Goal: Check status: Check status

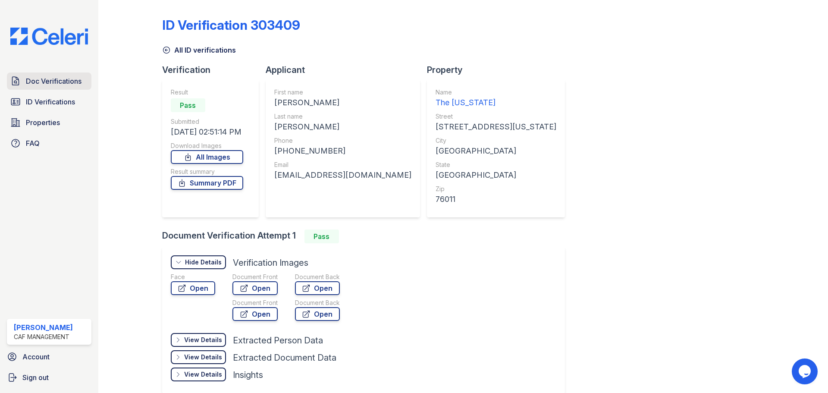
click at [59, 78] on span "Doc Verifications" at bounding box center [54, 81] width 56 height 10
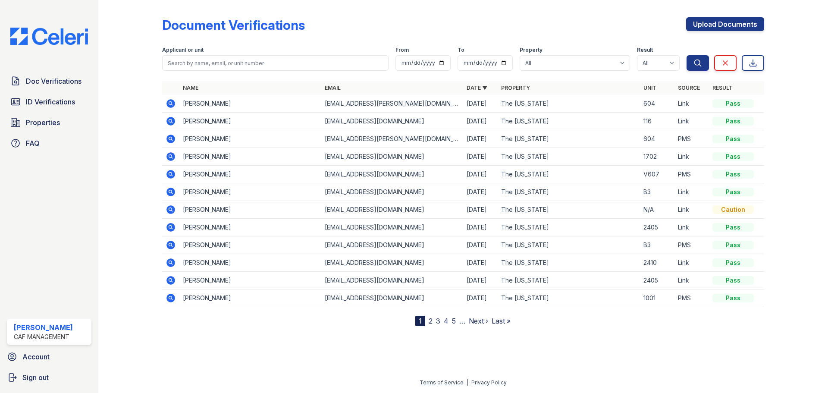
click at [169, 103] on icon at bounding box center [171, 103] width 10 height 10
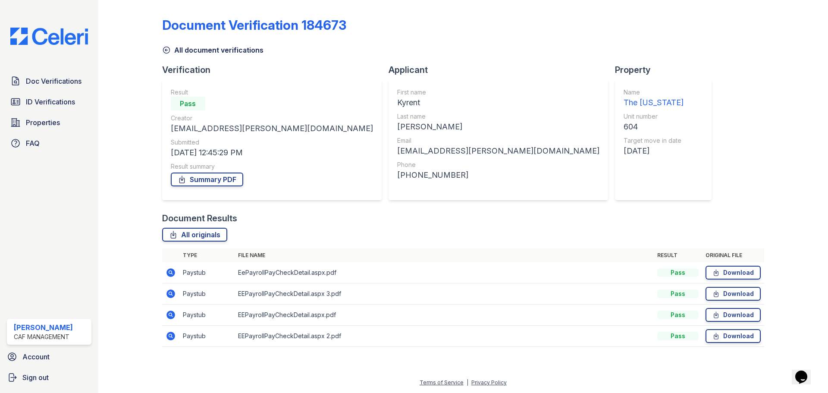
click at [172, 336] on icon at bounding box center [170, 336] width 9 height 9
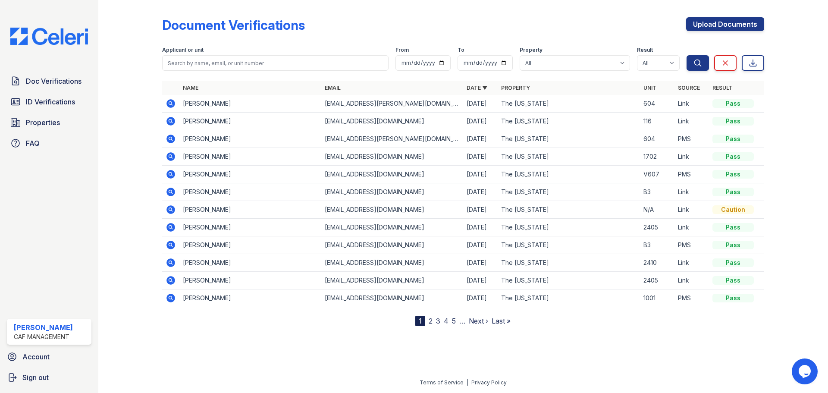
click at [172, 138] on icon at bounding box center [171, 139] width 10 height 10
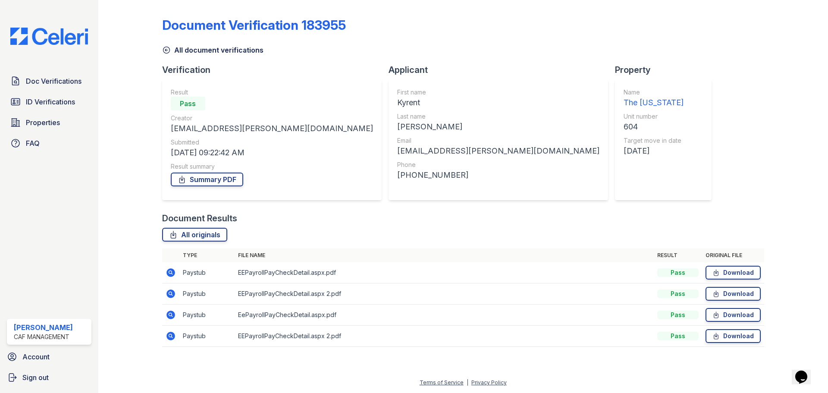
click at [170, 312] on icon at bounding box center [170, 314] width 9 height 9
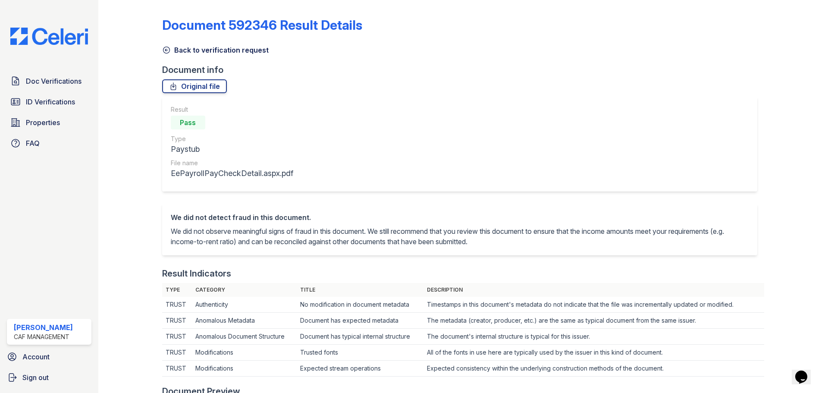
click at [169, 50] on icon at bounding box center [166, 50] width 6 height 6
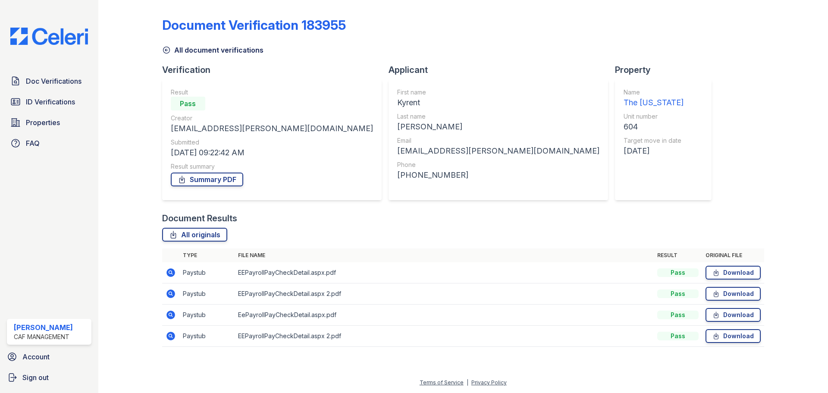
click at [172, 271] on icon at bounding box center [170, 272] width 9 height 9
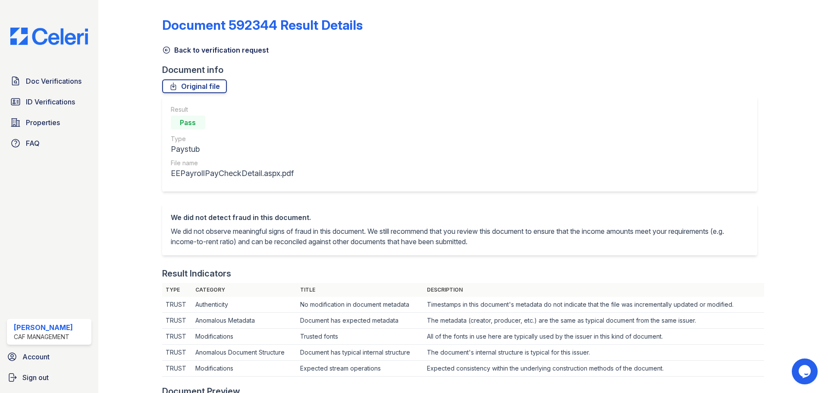
click at [165, 48] on icon at bounding box center [166, 50] width 9 height 9
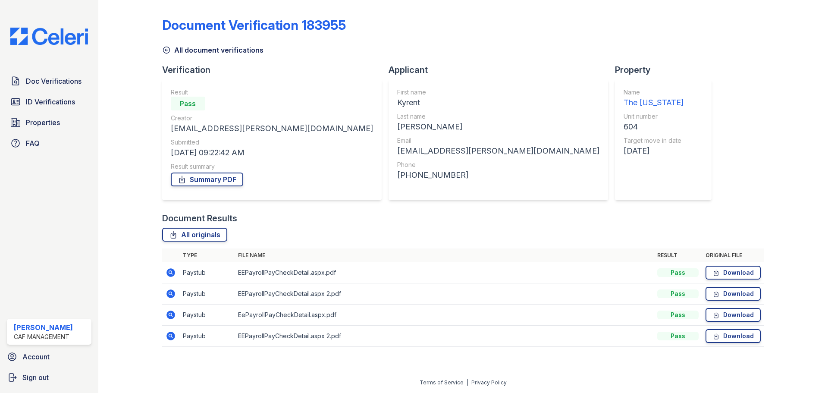
click at [170, 333] on icon at bounding box center [170, 336] width 9 height 9
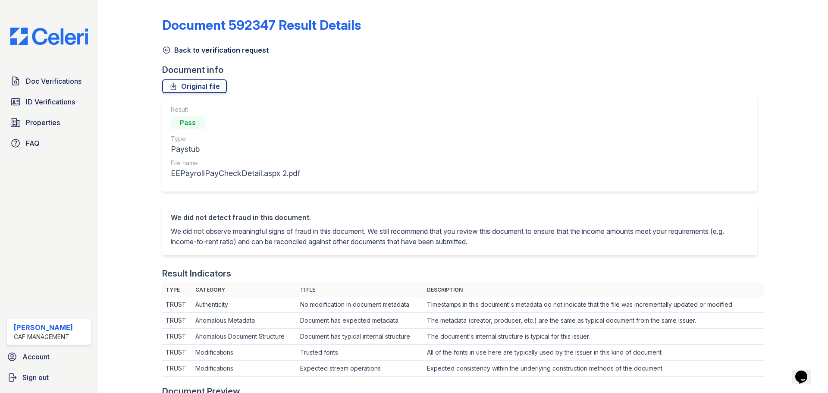
click at [165, 53] on icon at bounding box center [166, 50] width 9 height 9
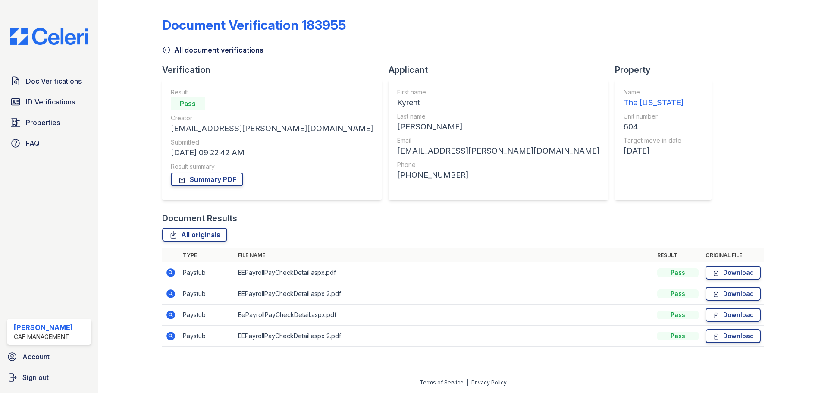
click at [173, 269] on icon at bounding box center [171, 272] width 10 height 10
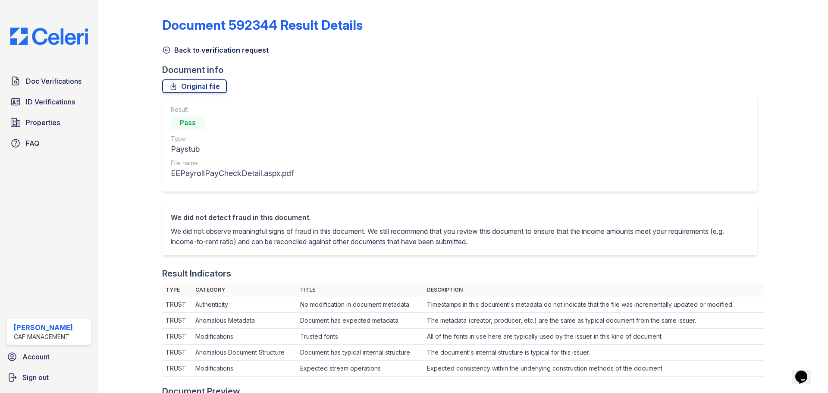
click at [167, 49] on icon at bounding box center [166, 50] width 9 height 9
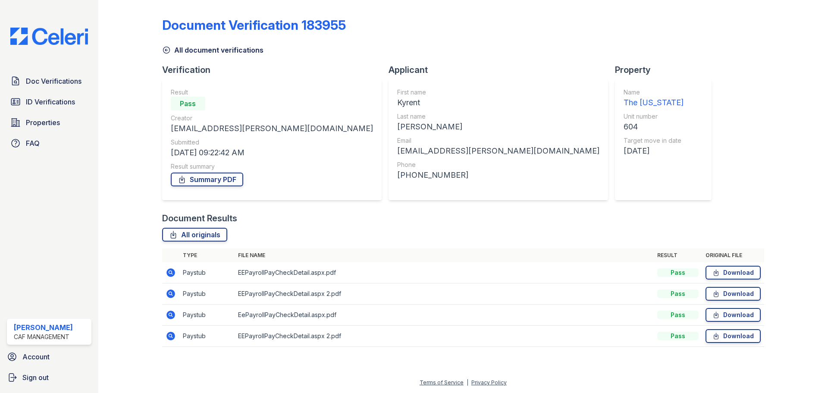
click at [172, 295] on icon at bounding box center [170, 293] width 9 height 9
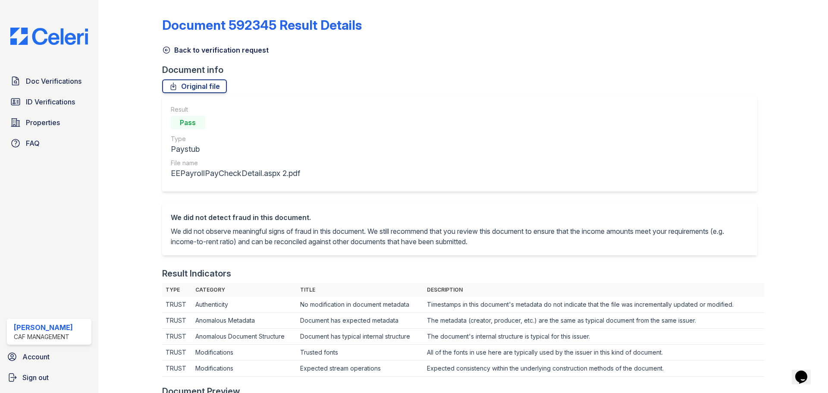
click at [167, 50] on icon at bounding box center [166, 50] width 9 height 9
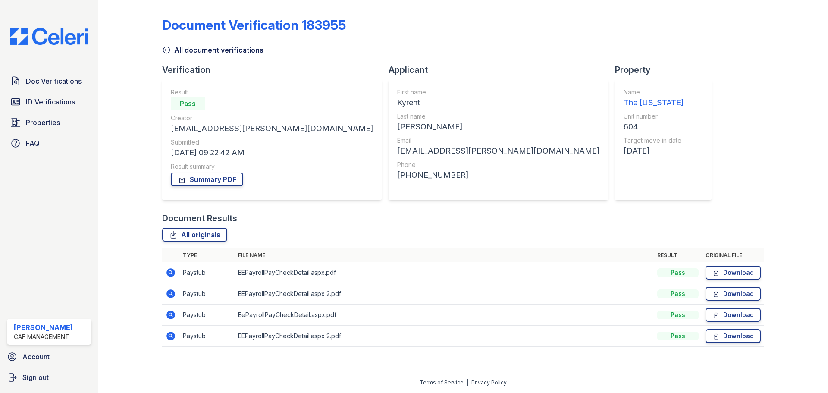
click at [170, 335] on icon at bounding box center [170, 335] width 2 height 2
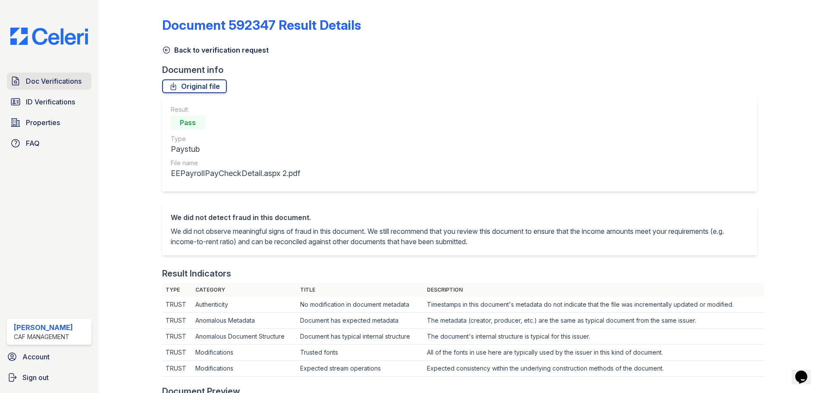
click at [56, 84] on span "Doc Verifications" at bounding box center [54, 81] width 56 height 10
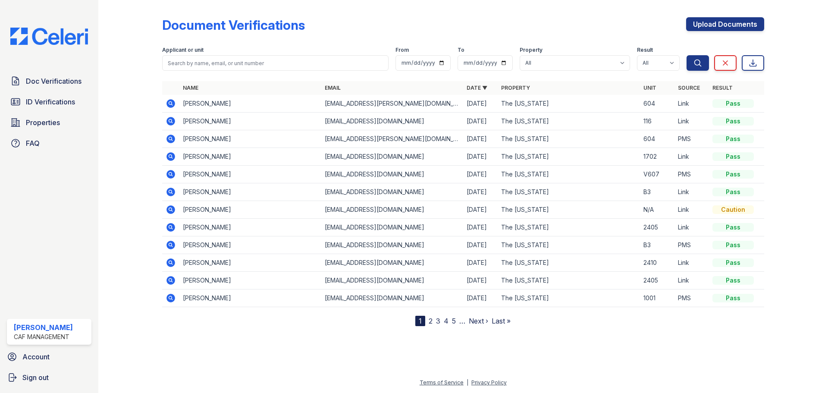
click at [174, 103] on icon at bounding box center [170, 103] width 9 height 9
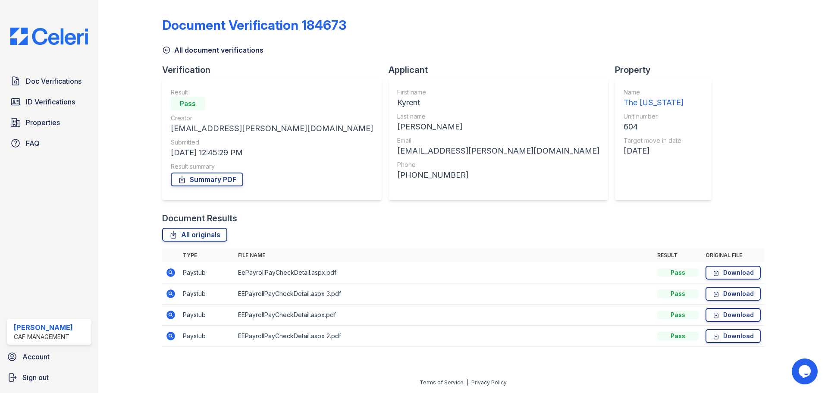
click at [169, 272] on icon at bounding box center [171, 272] width 10 height 10
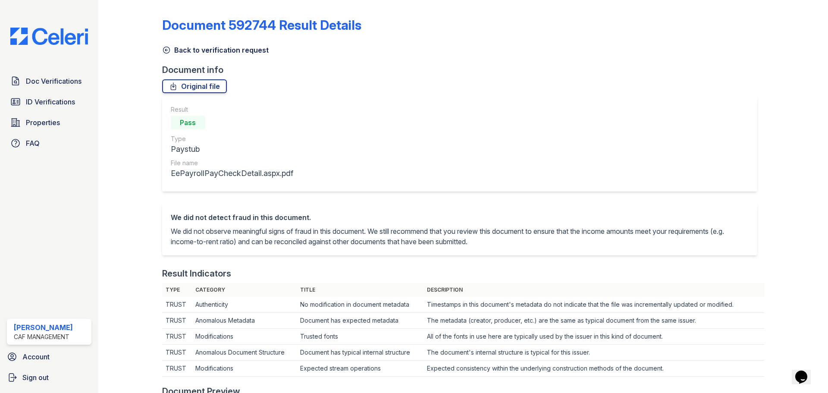
click at [164, 49] on icon at bounding box center [166, 50] width 9 height 9
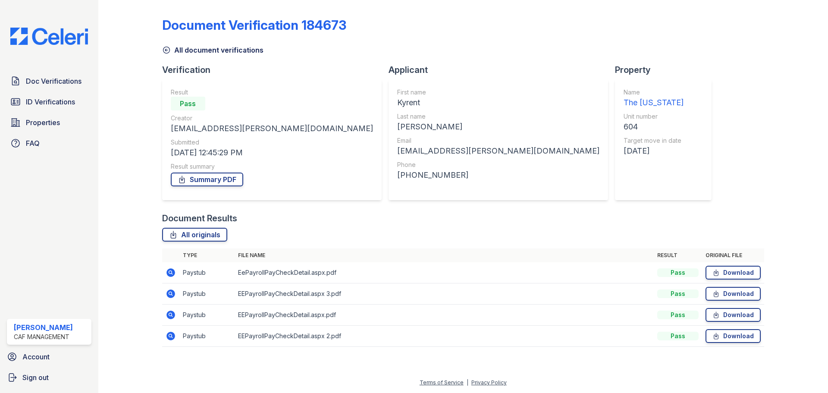
click at [169, 291] on icon at bounding box center [170, 293] width 9 height 9
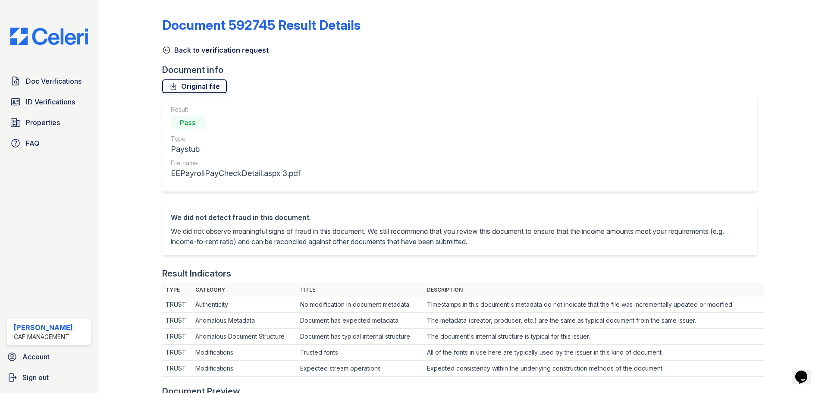
click at [195, 87] on link "Original file" at bounding box center [194, 86] width 65 height 14
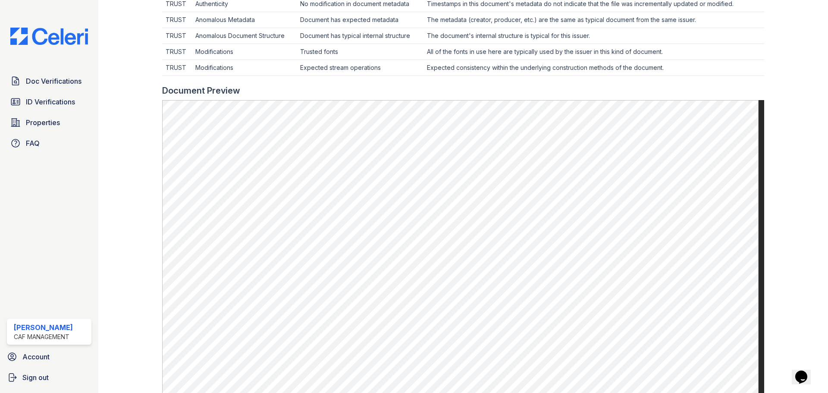
scroll to position [85, 0]
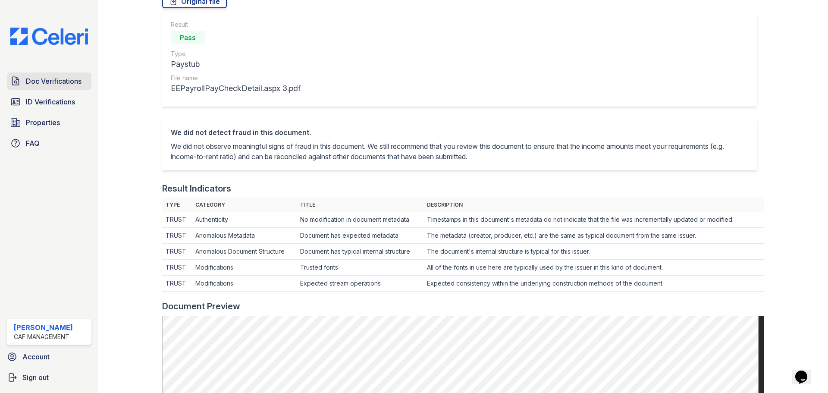
click at [44, 81] on span "Doc Verifications" at bounding box center [54, 81] width 56 height 10
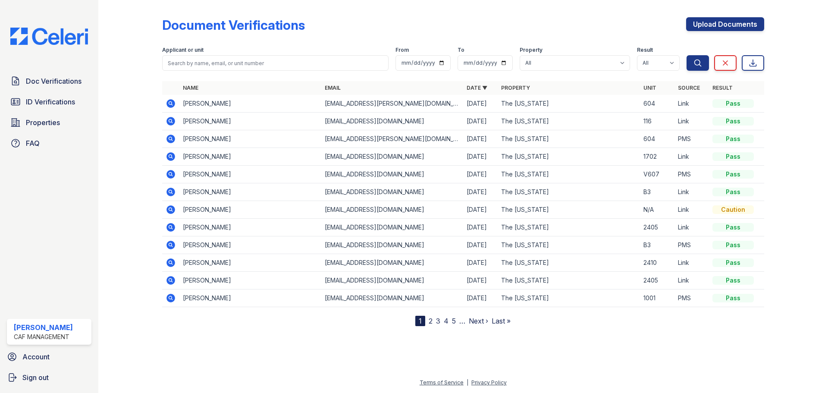
click at [171, 122] on icon at bounding box center [171, 121] width 10 height 10
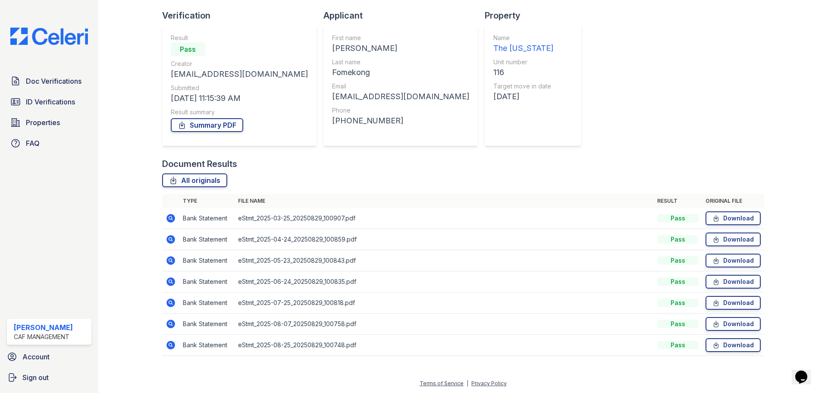
scroll to position [55, 0]
click at [169, 344] on icon at bounding box center [171, 344] width 10 height 10
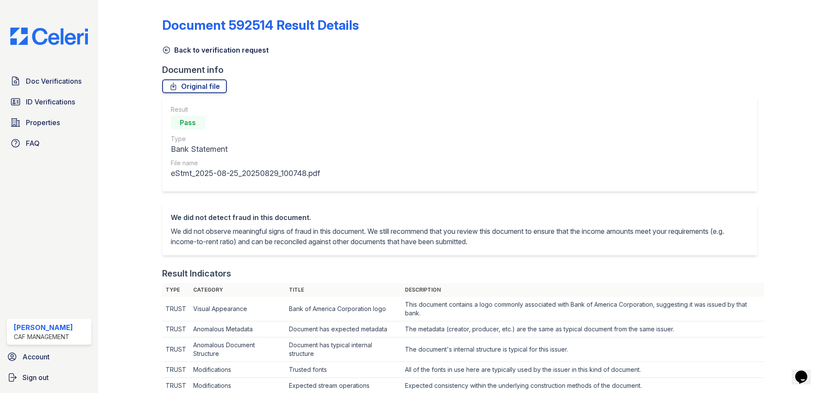
click at [167, 53] on icon at bounding box center [166, 50] width 9 height 9
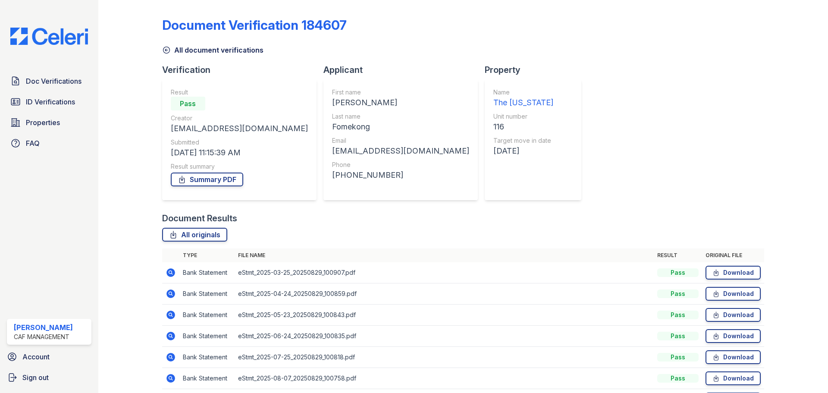
click at [171, 294] on icon at bounding box center [171, 293] width 10 height 10
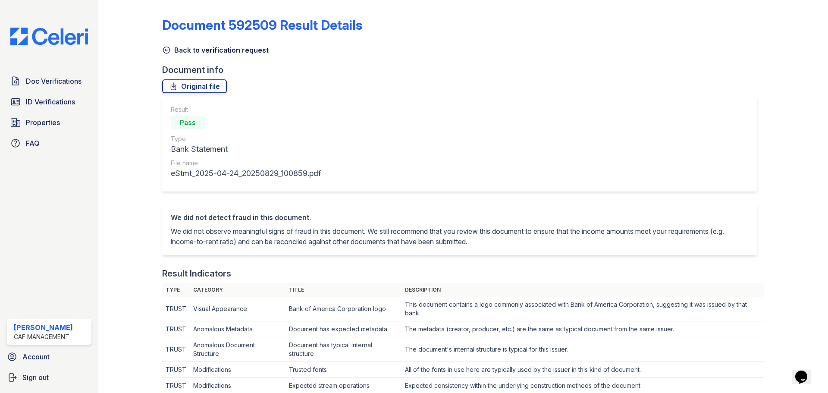
click at [166, 50] on icon at bounding box center [166, 50] width 6 height 6
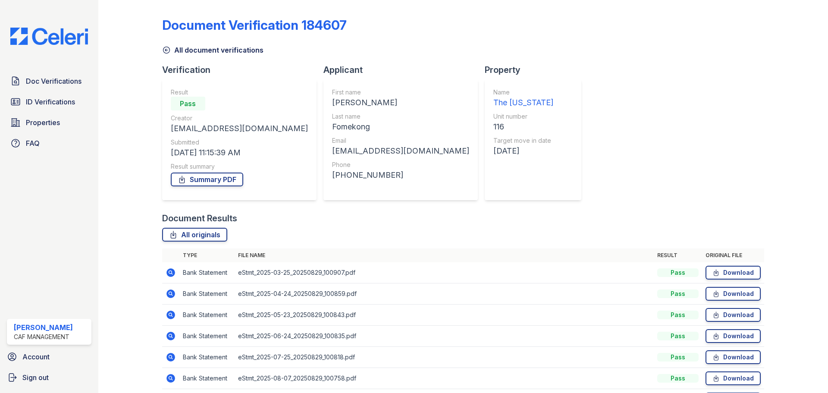
click at [169, 314] on icon at bounding box center [171, 315] width 10 height 10
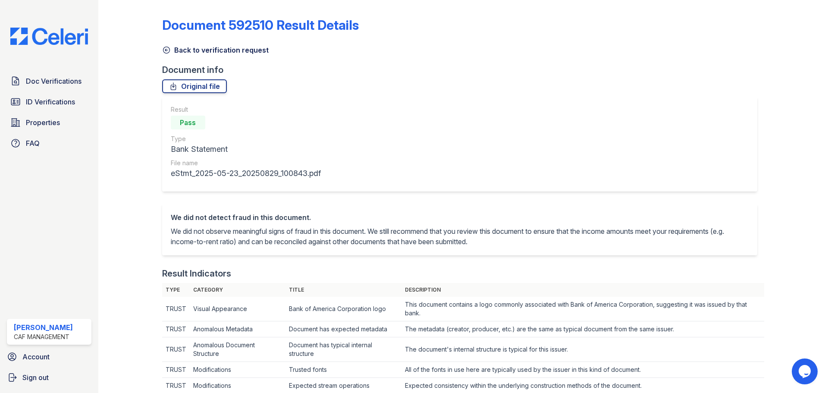
click at [163, 48] on icon at bounding box center [166, 50] width 6 height 6
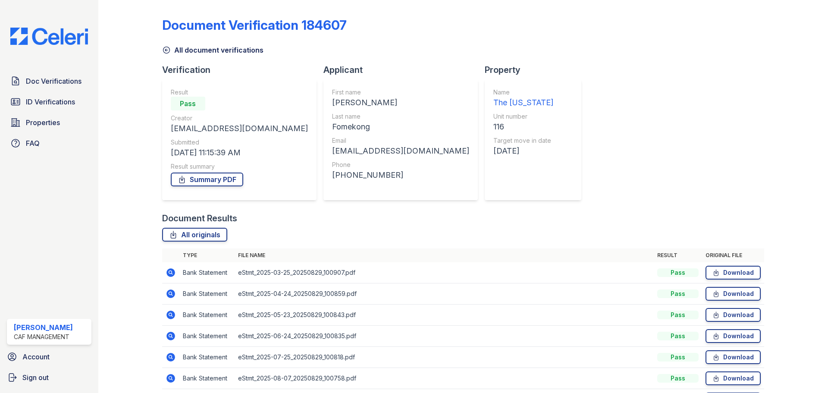
click at [168, 313] on icon at bounding box center [170, 314] width 9 height 9
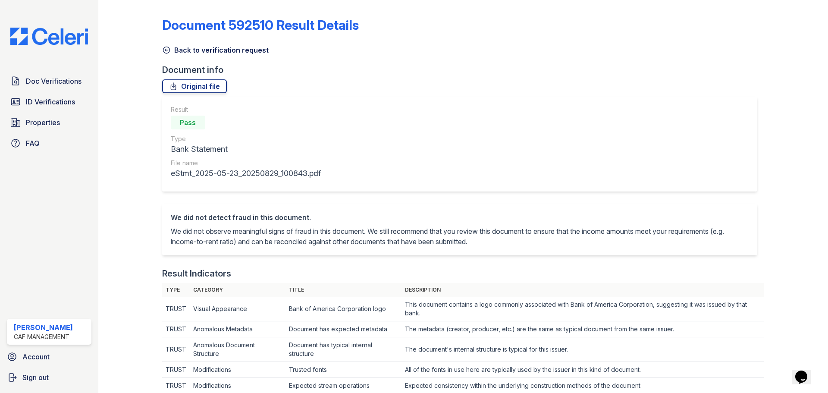
click at [167, 47] on icon at bounding box center [166, 50] width 6 height 6
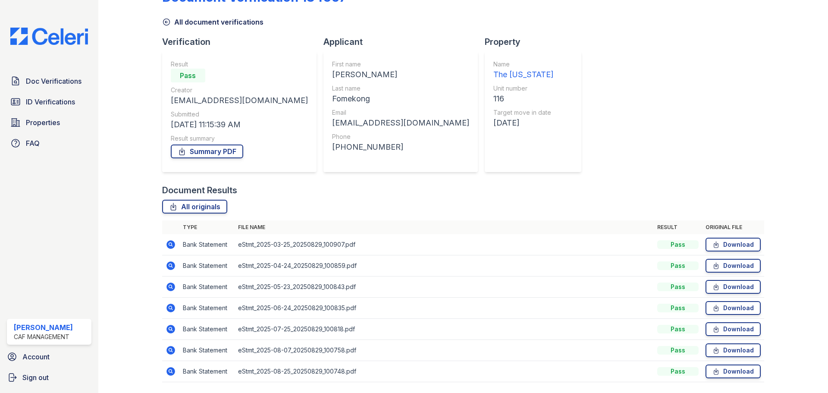
scroll to position [43, 0]
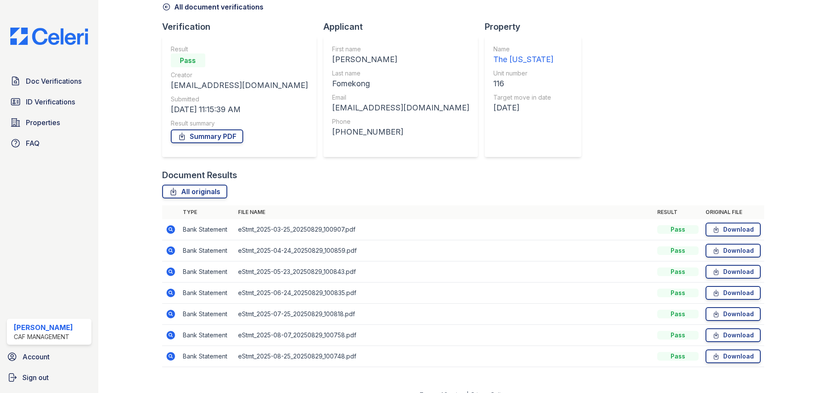
click at [170, 356] on icon at bounding box center [170, 355] width 2 height 2
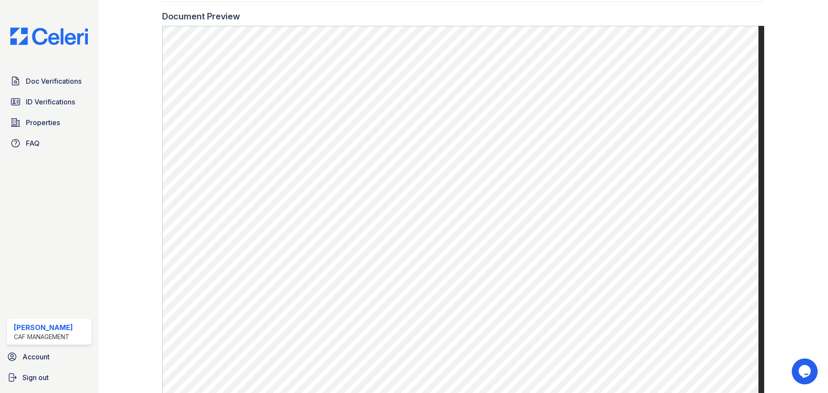
scroll to position [447, 0]
